Goal: Task Accomplishment & Management: Complete application form

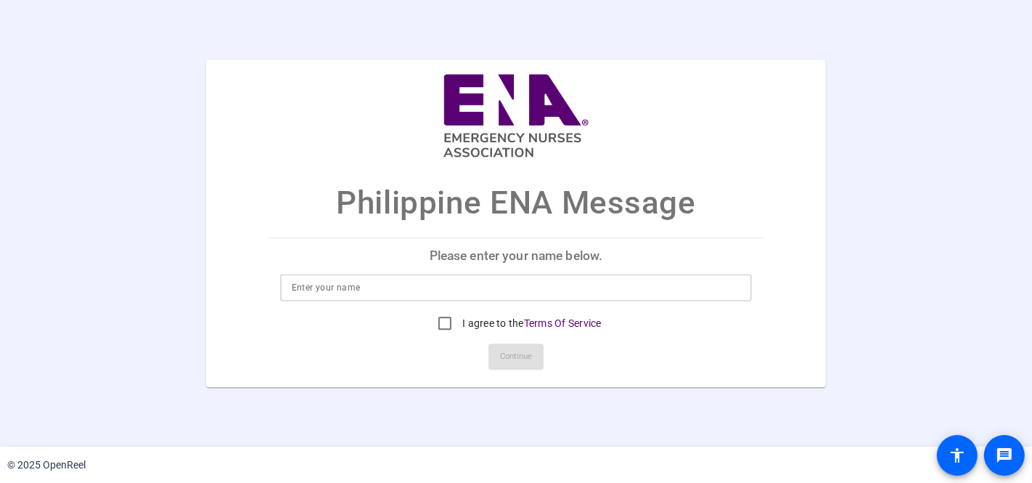
click at [383, 295] on input at bounding box center [516, 287] width 449 height 17
type input "[PERSON_NAME]"
click at [445, 324] on input "I agree to the Terms Of Service" at bounding box center [444, 322] width 29 height 29
checkbox input "true"
click at [526, 360] on span "Continue" at bounding box center [516, 356] width 32 height 22
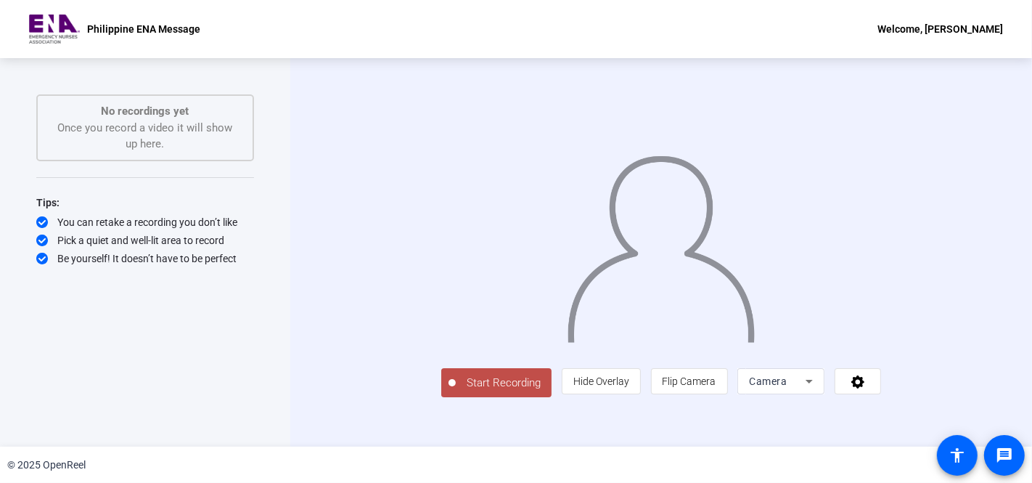
click at [456, 391] on span "Start Recording" at bounding box center [504, 382] width 96 height 17
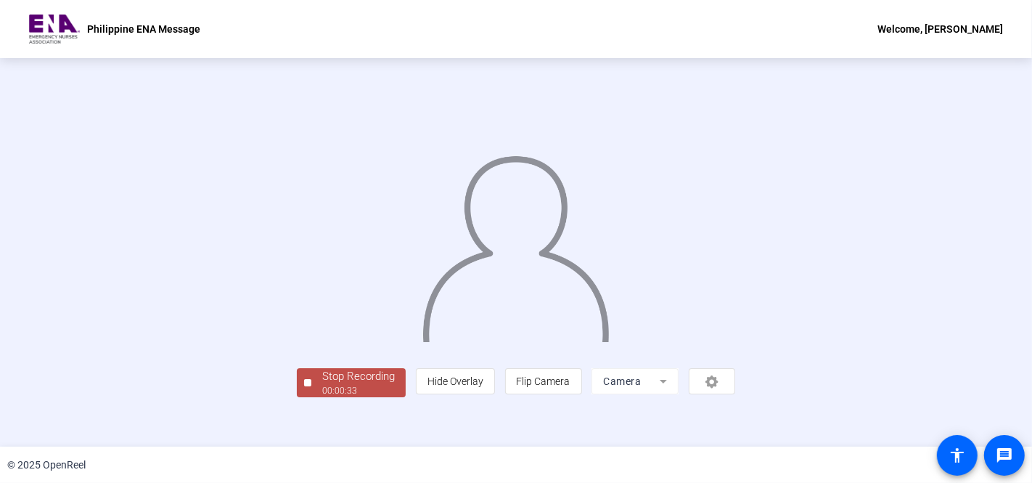
click at [537, 189] on img at bounding box center [515, 242] width 189 height 197
click at [311, 398] on span "Stop Recording 00:00:35" at bounding box center [358, 383] width 94 height 30
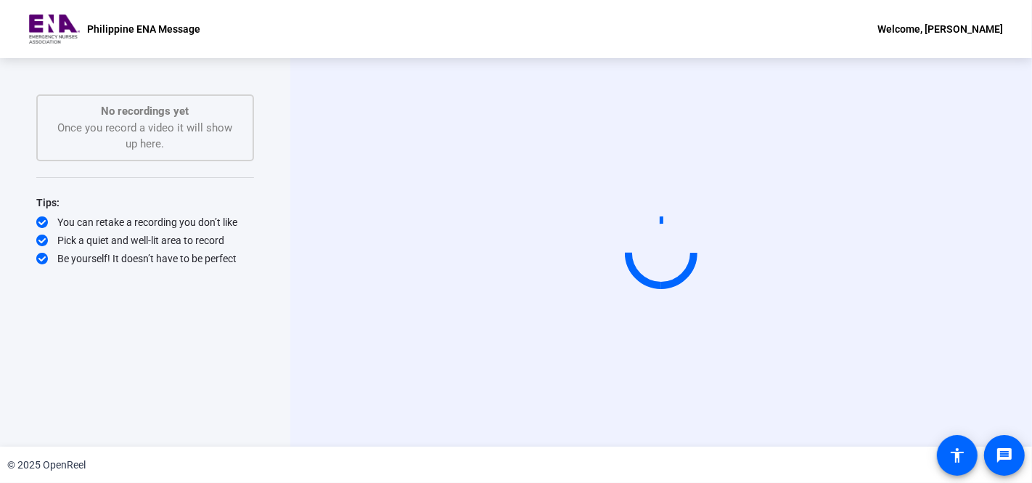
click at [192, 135] on div "No recordings yet Once you record a video it will show up here." at bounding box center [145, 127] width 186 height 49
click at [186, 143] on div "No recordings yet Once you record a video it will show up here." at bounding box center [145, 127] width 186 height 49
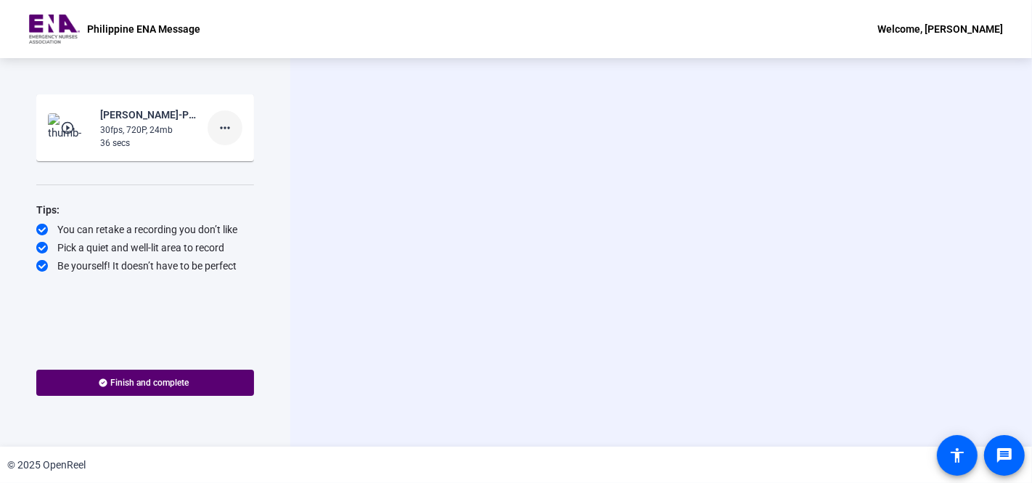
click at [229, 128] on mat-icon "more_horiz" at bounding box center [224, 127] width 17 height 17
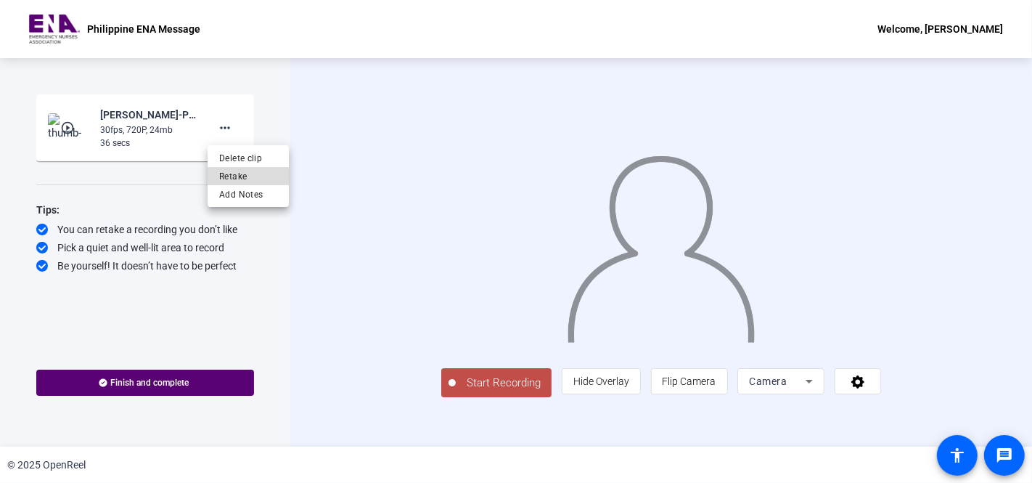
click at [245, 174] on span "Retake" at bounding box center [248, 175] width 58 height 17
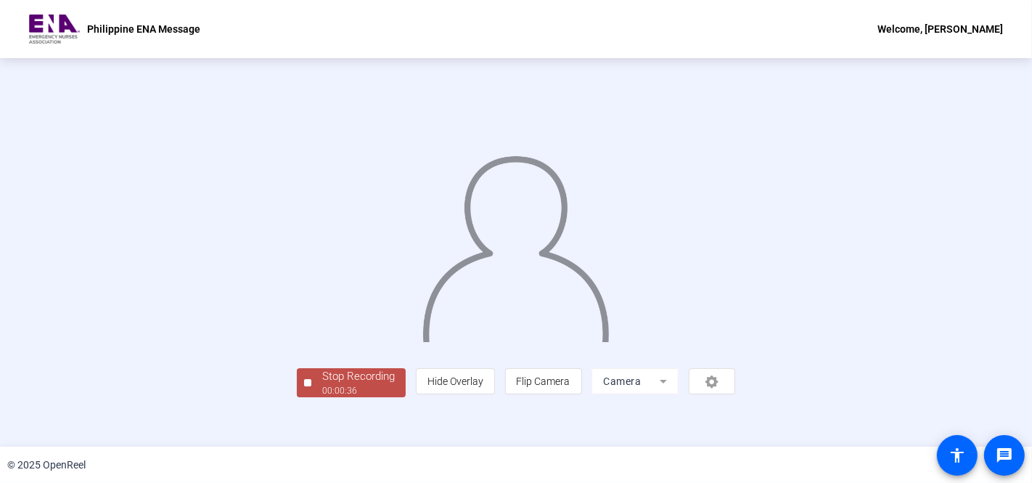
click at [316, 189] on div at bounding box center [516, 230] width 438 height 247
click at [322, 397] on div "00:00:40" at bounding box center [358, 390] width 73 height 13
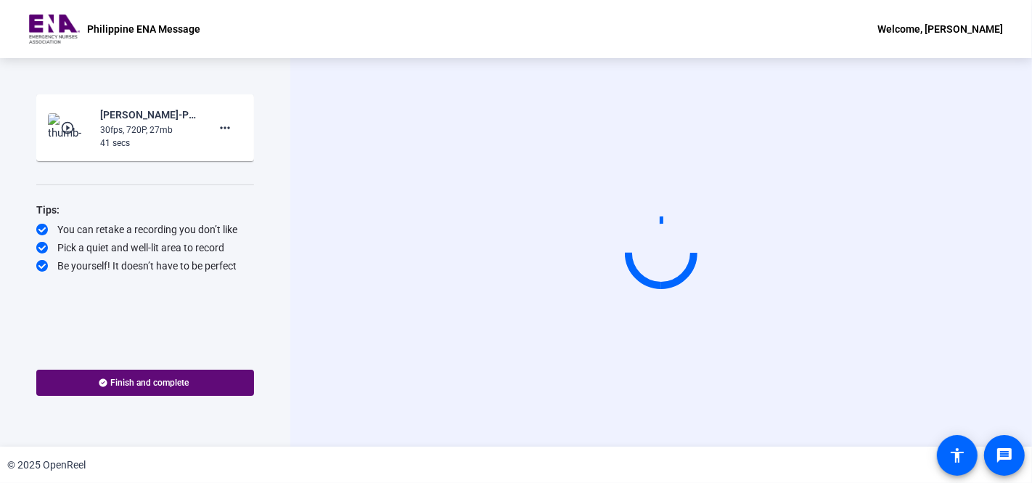
click at [139, 380] on span "Finish and complete" at bounding box center [150, 383] width 78 height 12
